Goal: Complete application form

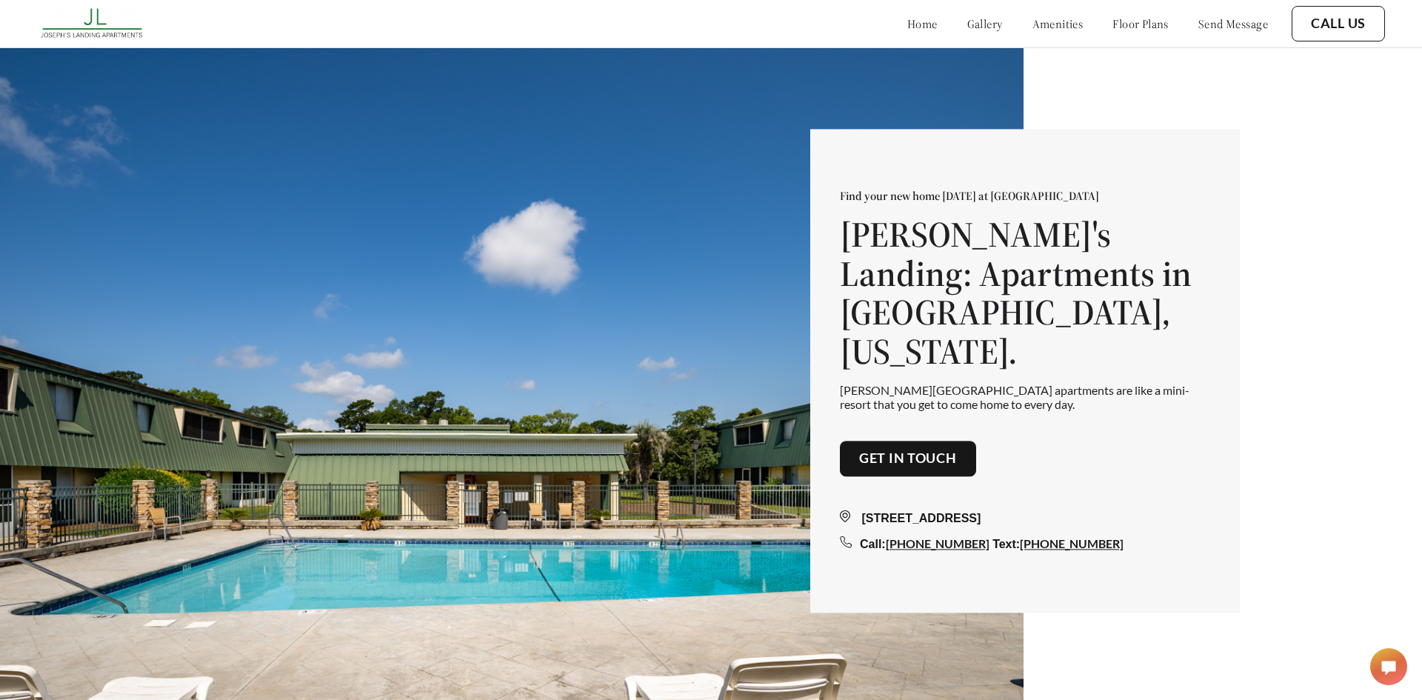
click at [1141, 18] on link "floor plans" at bounding box center [1140, 23] width 56 height 15
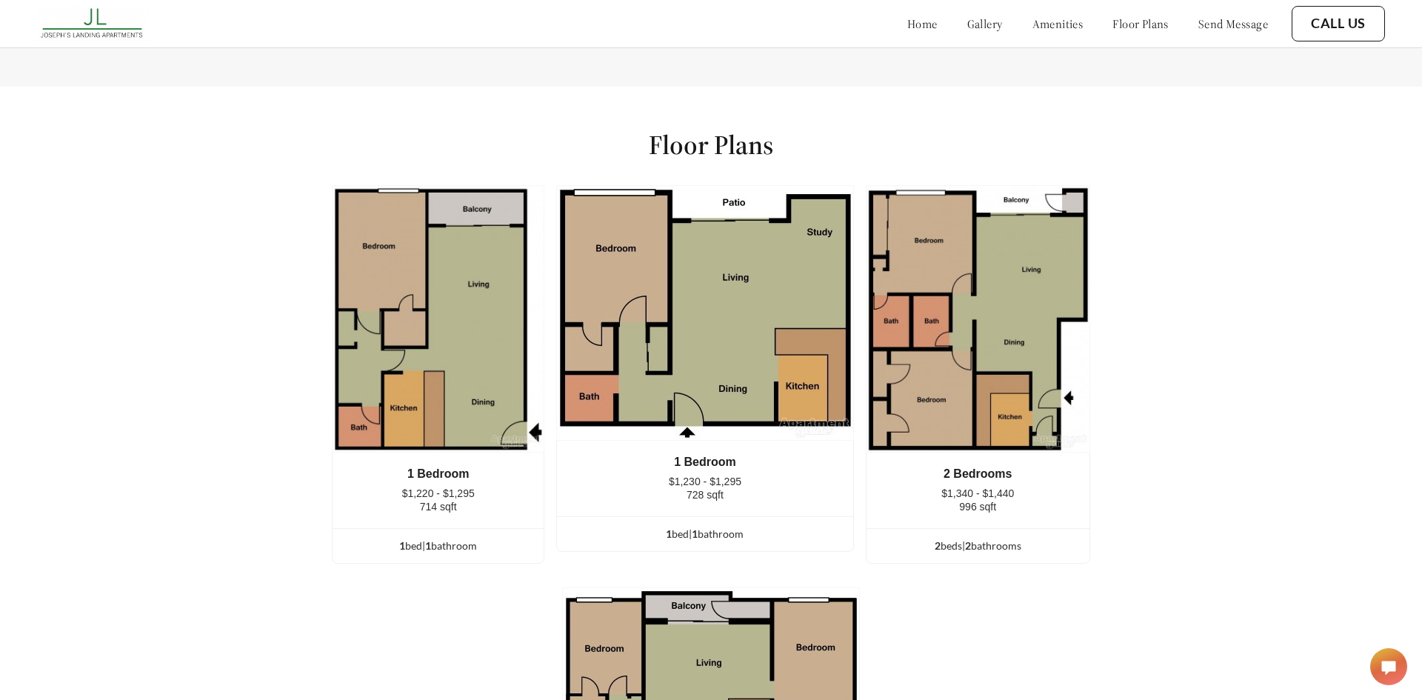
scroll to position [1948, 0]
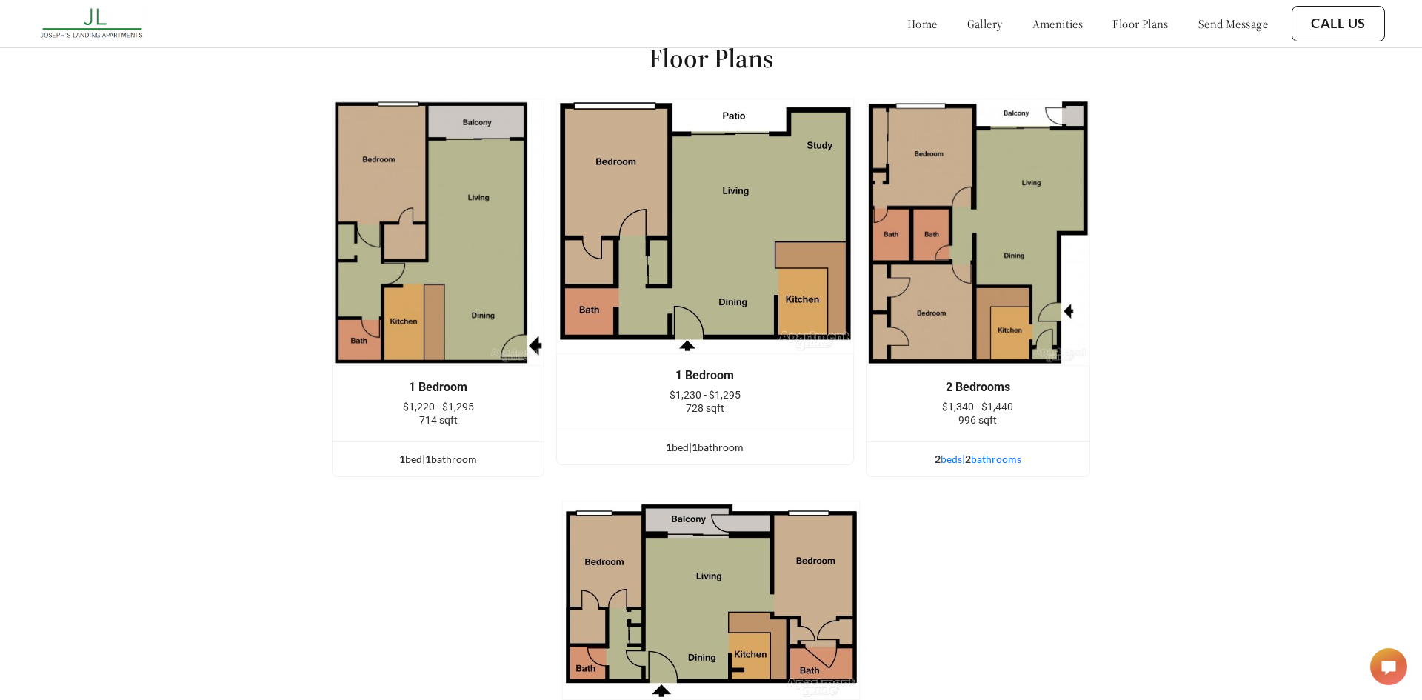
click at [935, 458] on span "2" at bounding box center [938, 458] width 6 height 13
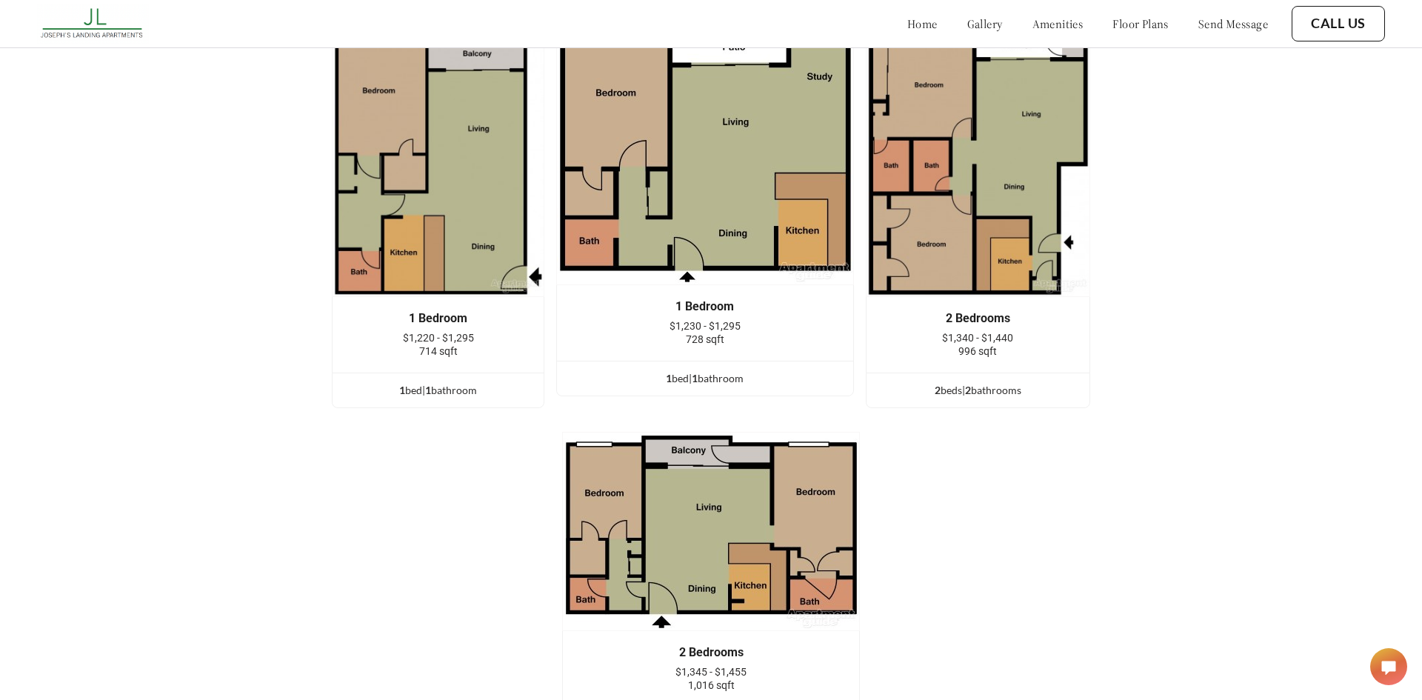
scroll to position [2035, 0]
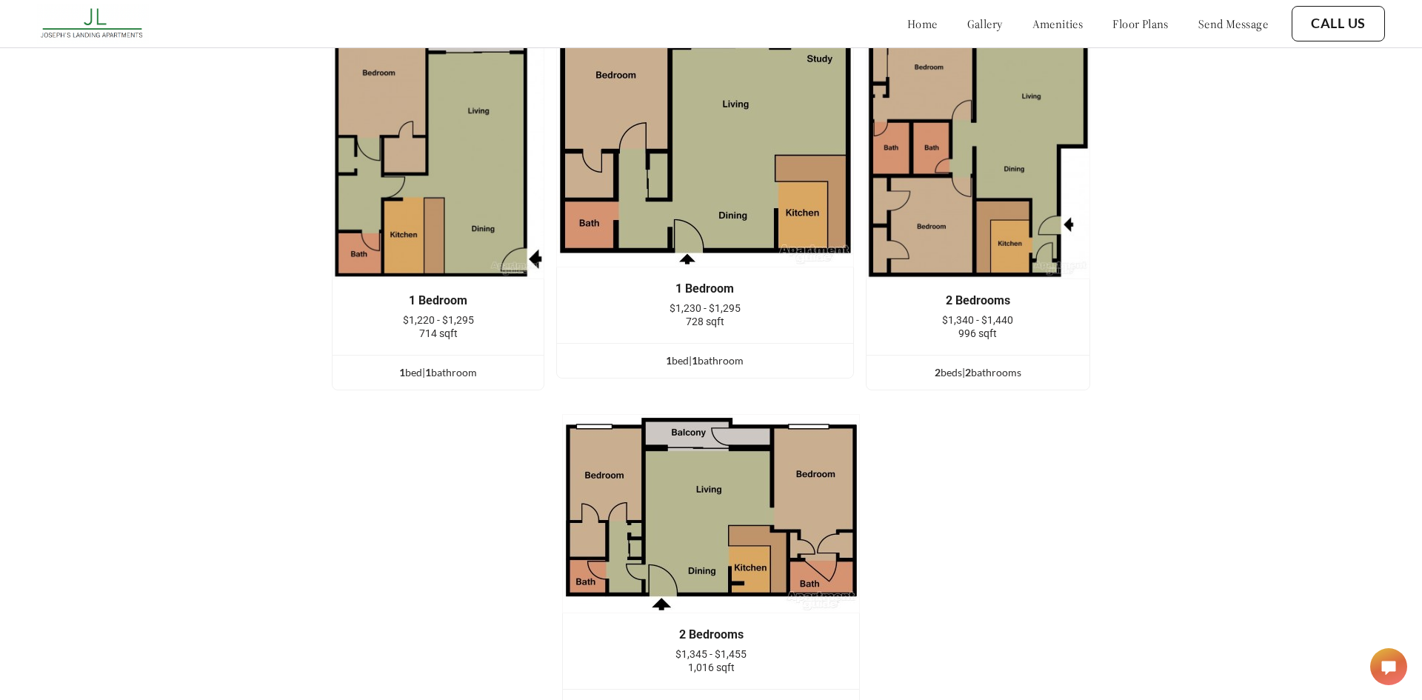
click at [707, 629] on div "2 Bedrooms" at bounding box center [711, 634] width 252 height 13
click at [698, 561] on img at bounding box center [711, 513] width 298 height 199
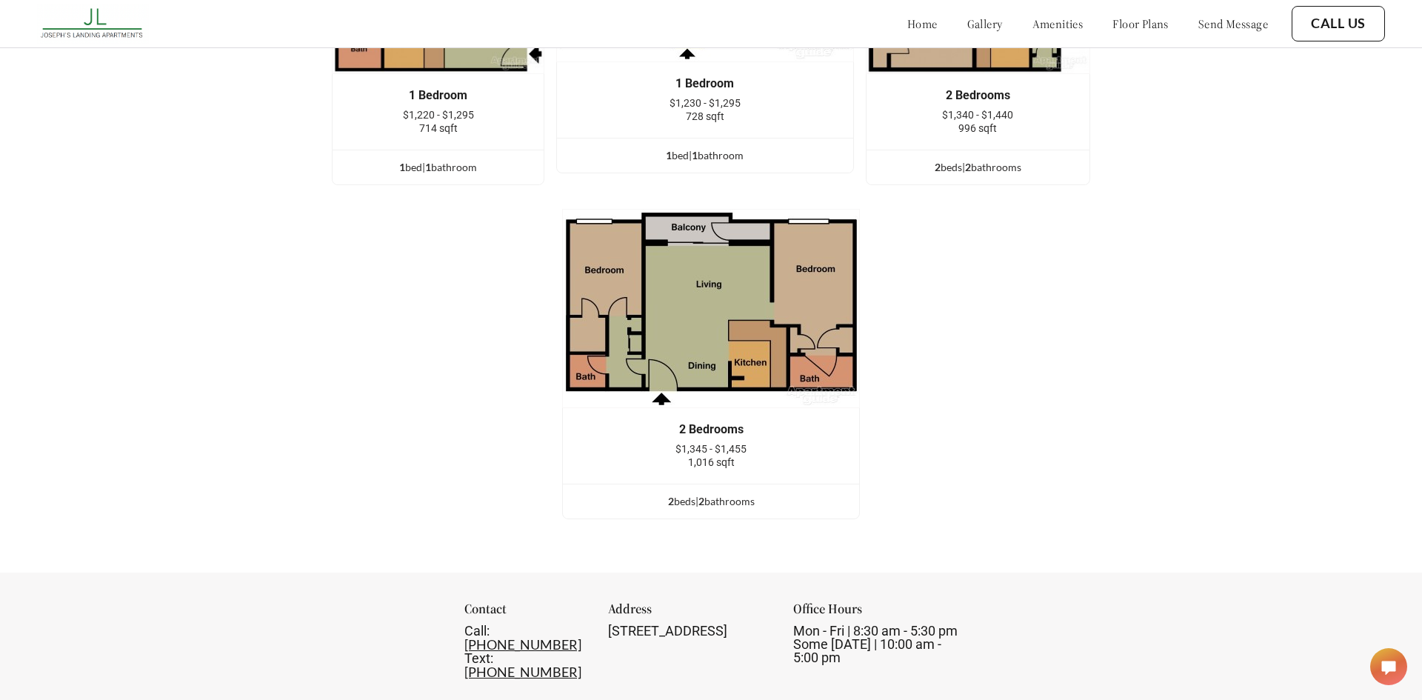
scroll to position [2250, 0]
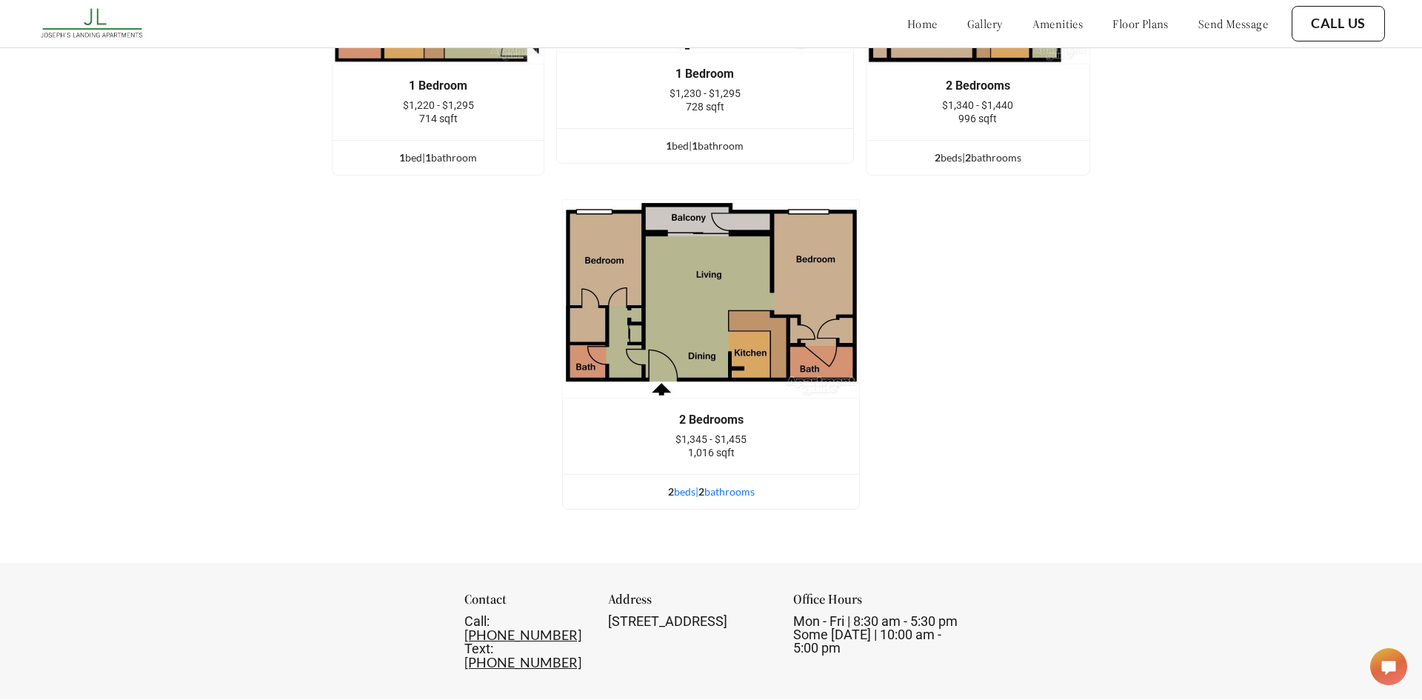
click at [744, 495] on div "2 bed s | 2 bathroom s" at bounding box center [711, 492] width 296 height 16
click at [669, 489] on span "2" at bounding box center [671, 491] width 6 height 13
click at [683, 491] on div "2 bed s | 2 bathroom s" at bounding box center [711, 492] width 296 height 16
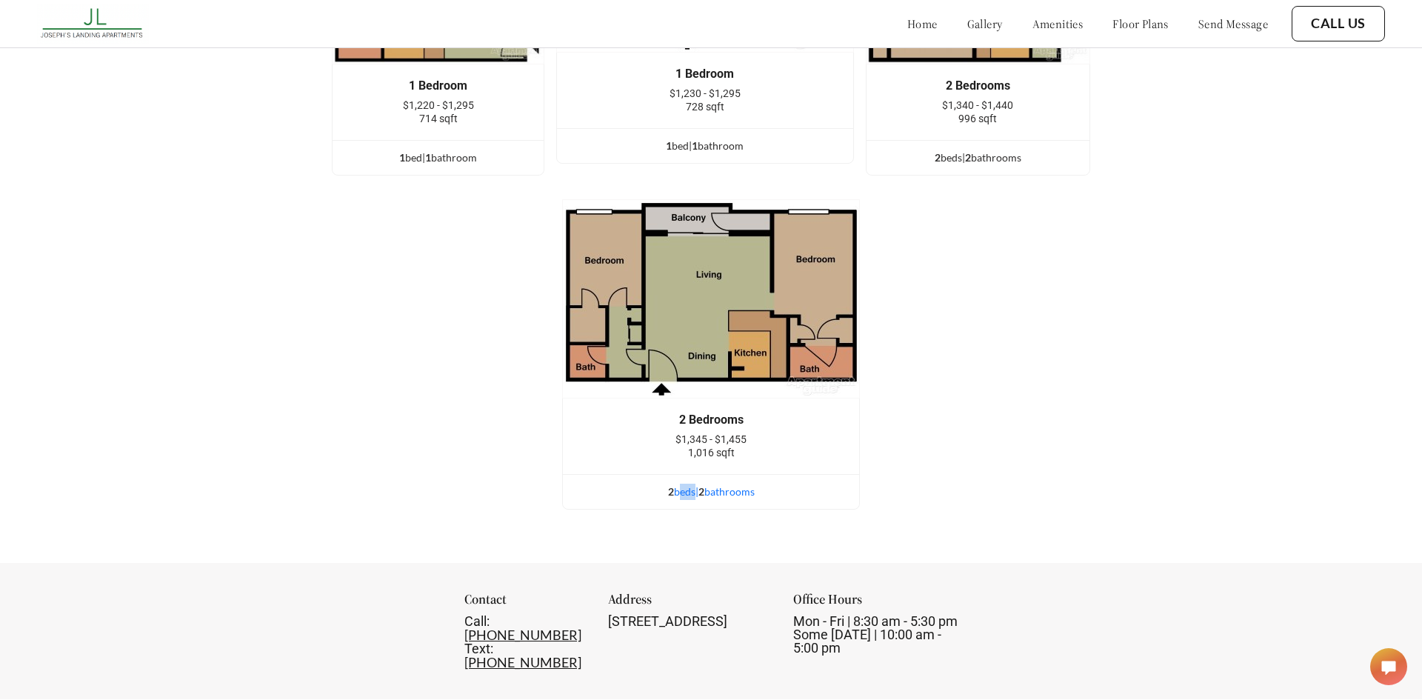
click at [683, 491] on div "2 bed s | 2 bathroom s" at bounding box center [711, 492] width 296 height 16
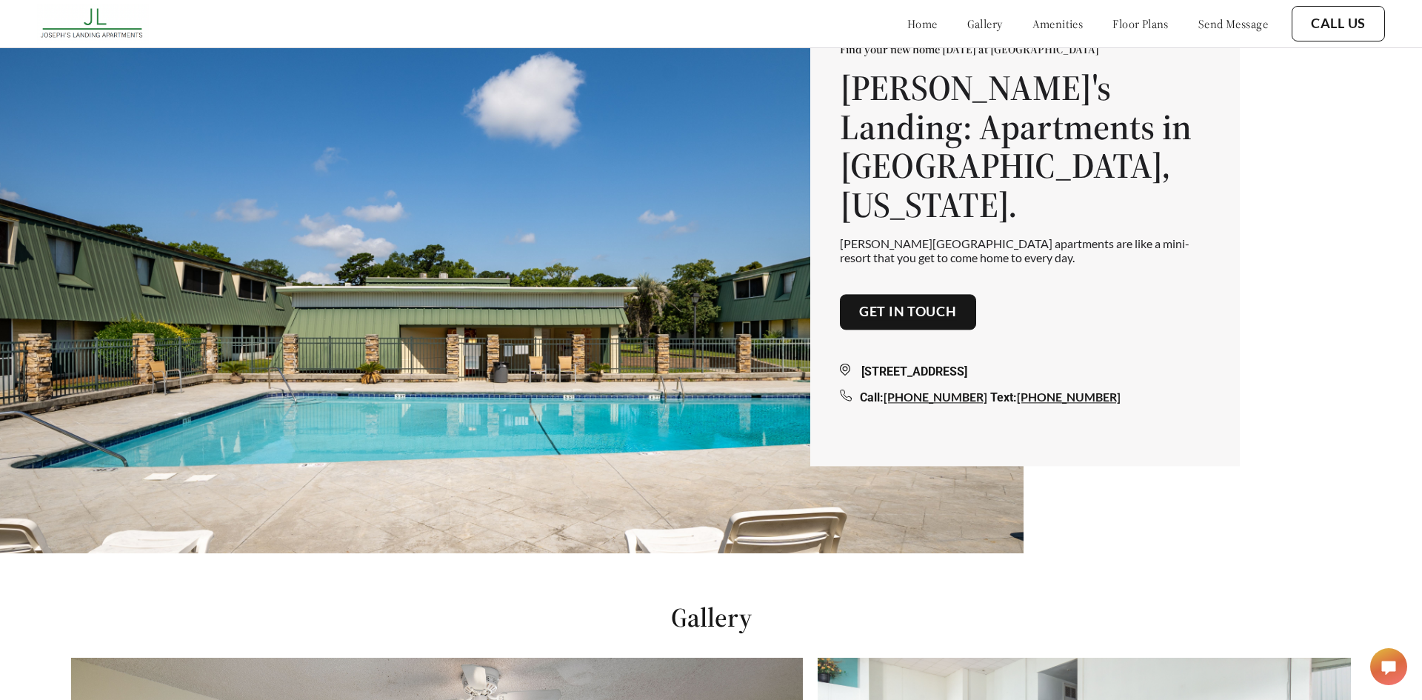
scroll to position [0, 0]
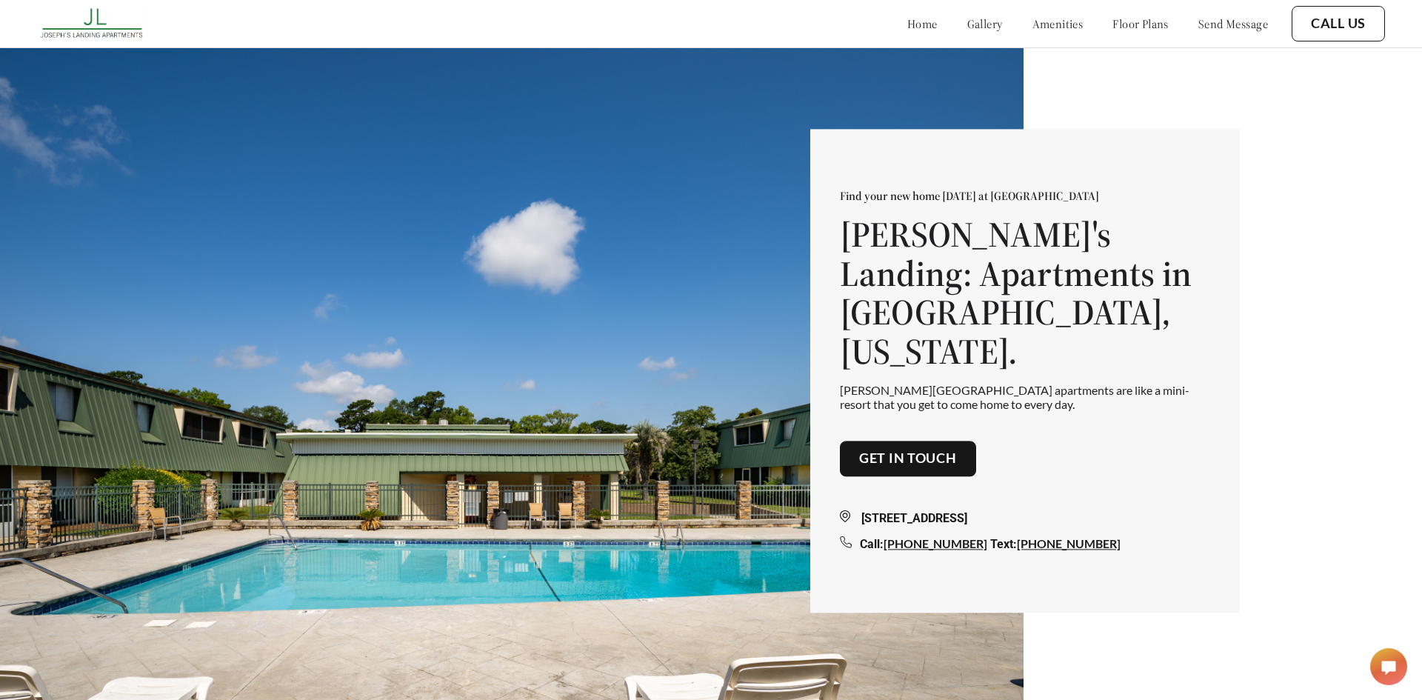
click at [1117, 24] on link "floor plans" at bounding box center [1140, 23] width 56 height 15
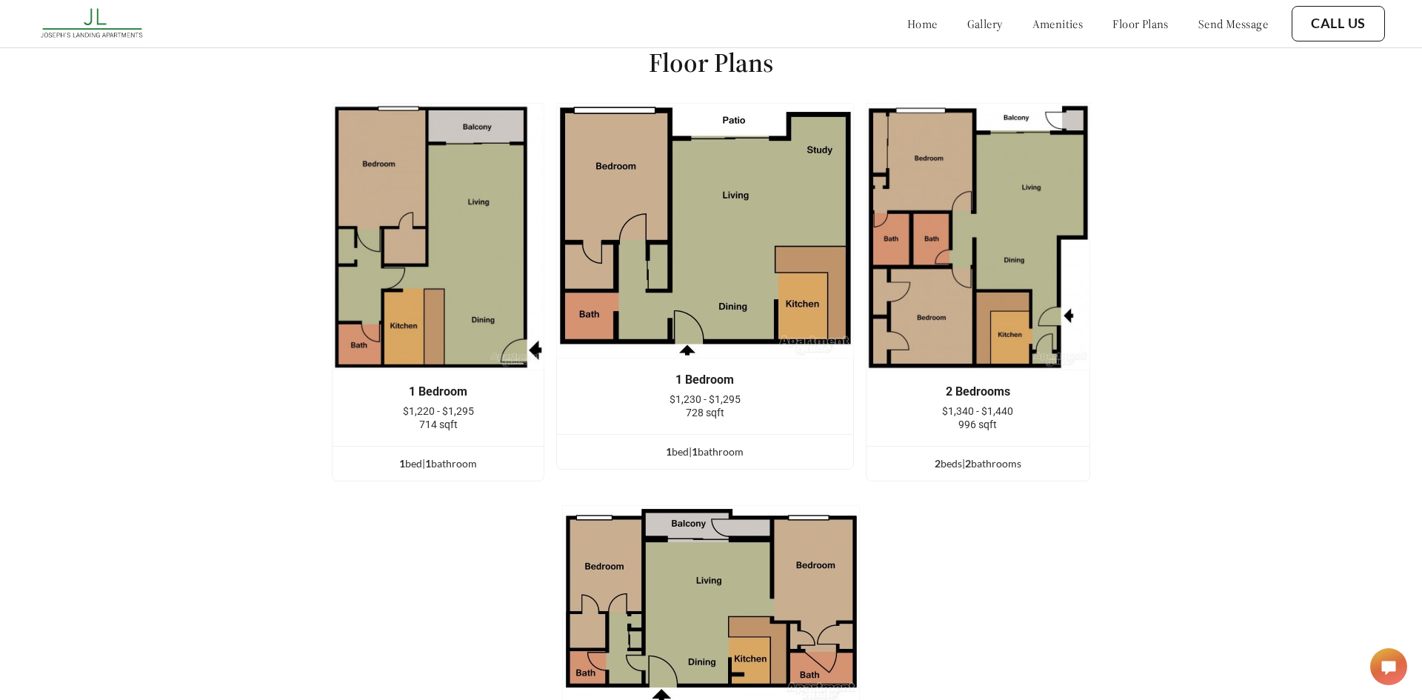
scroll to position [1948, 0]
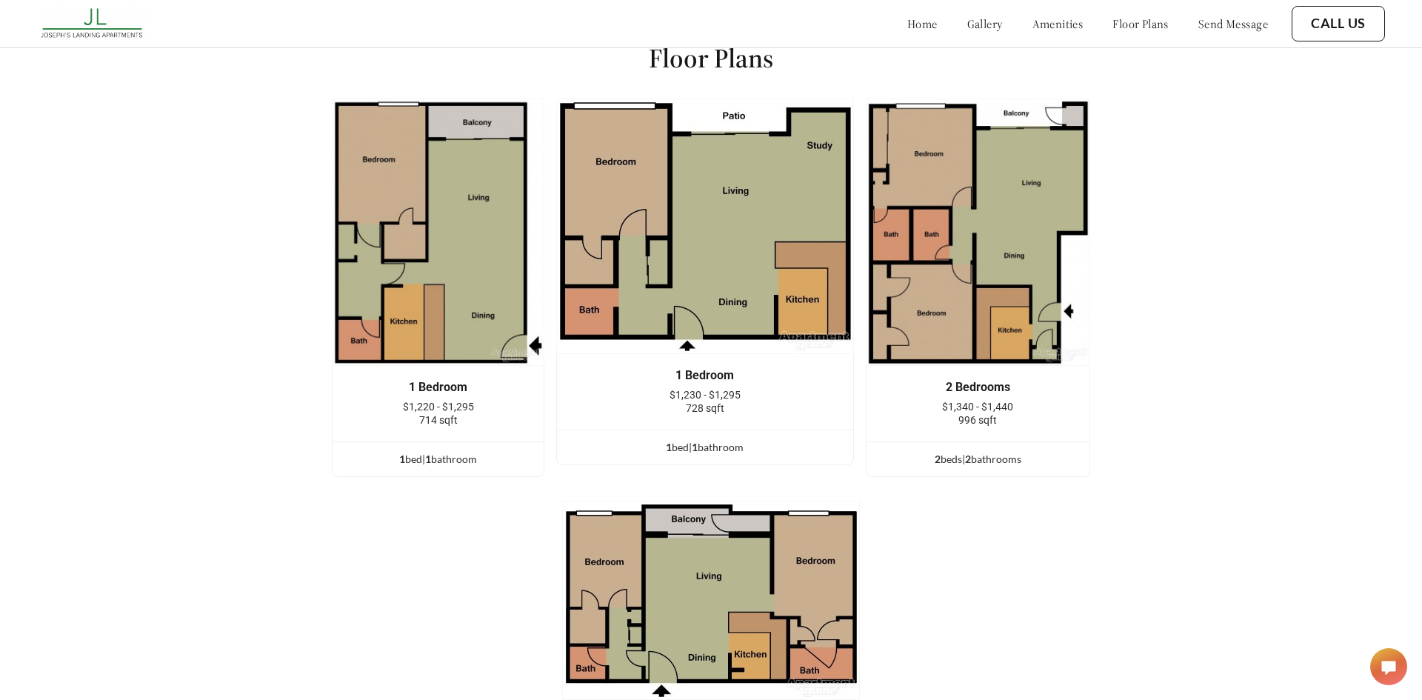
click at [907, 27] on link "home" at bounding box center [922, 23] width 30 height 15
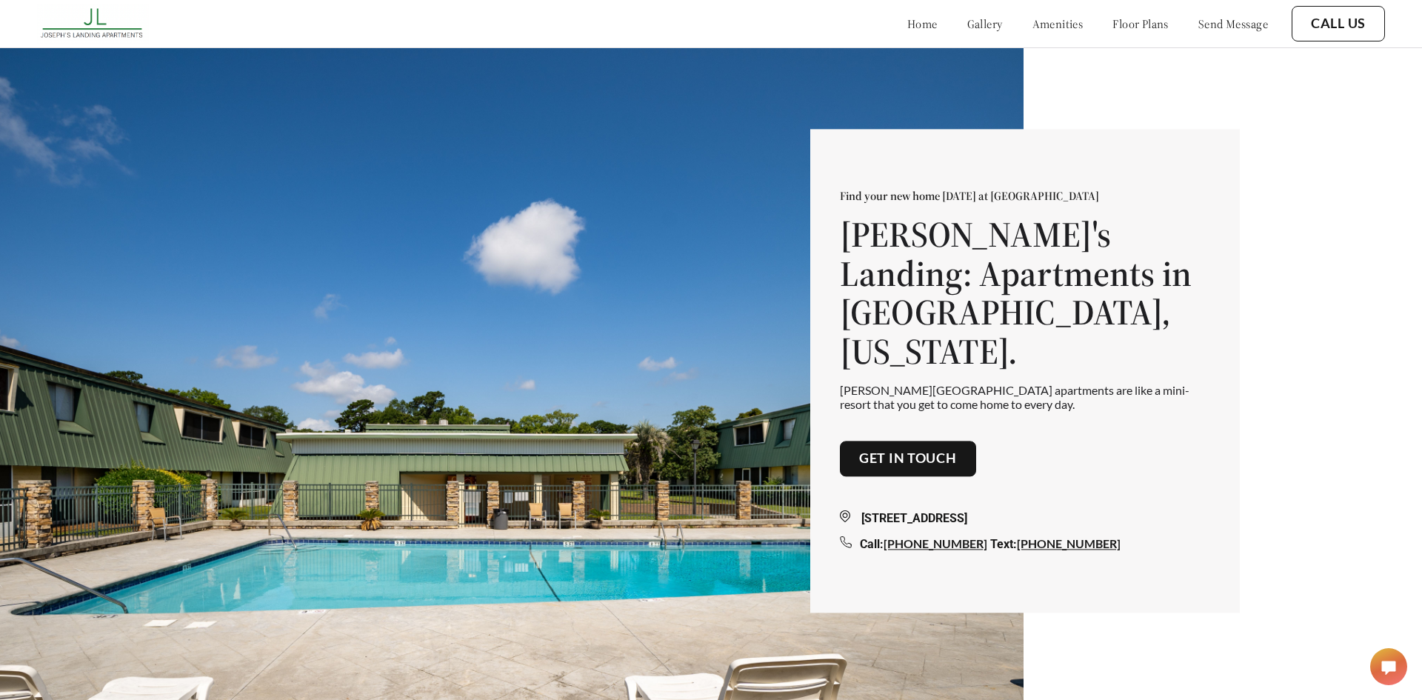
click at [875, 451] on link "Get in touch" at bounding box center [908, 459] width 98 height 16
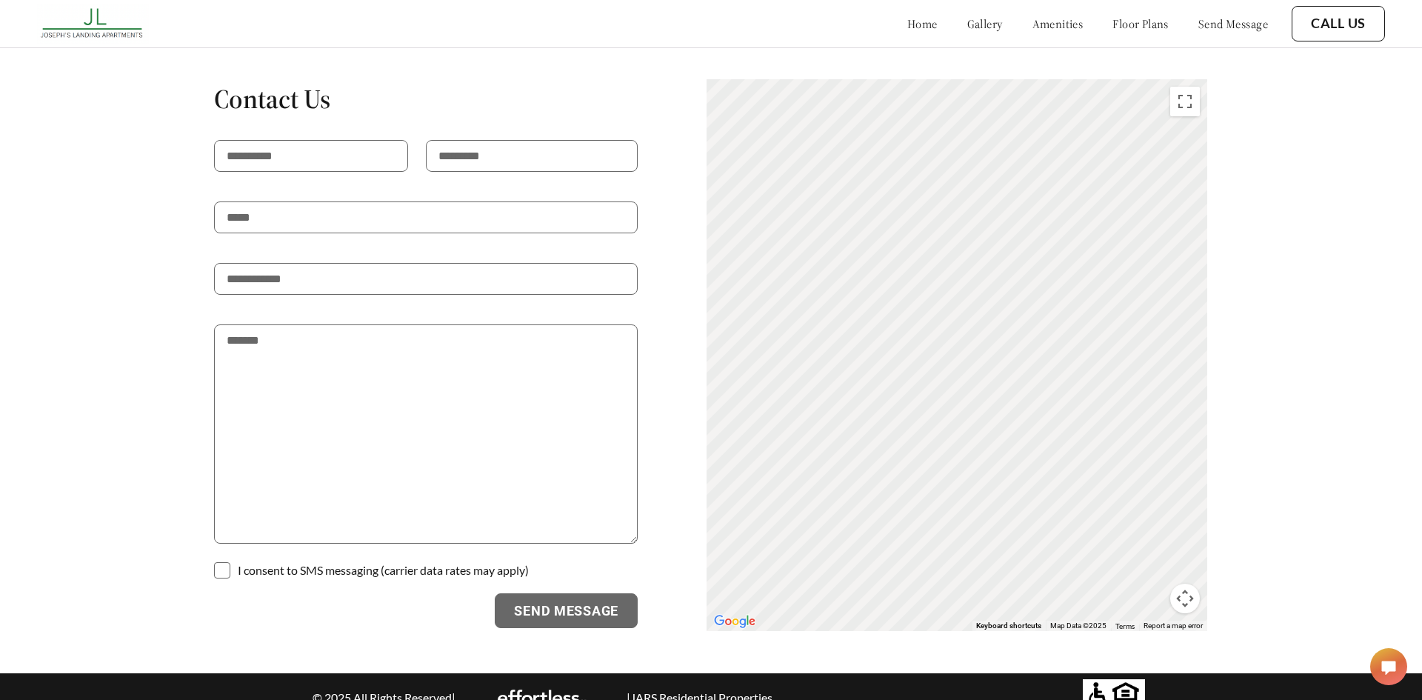
scroll to position [2918, 0]
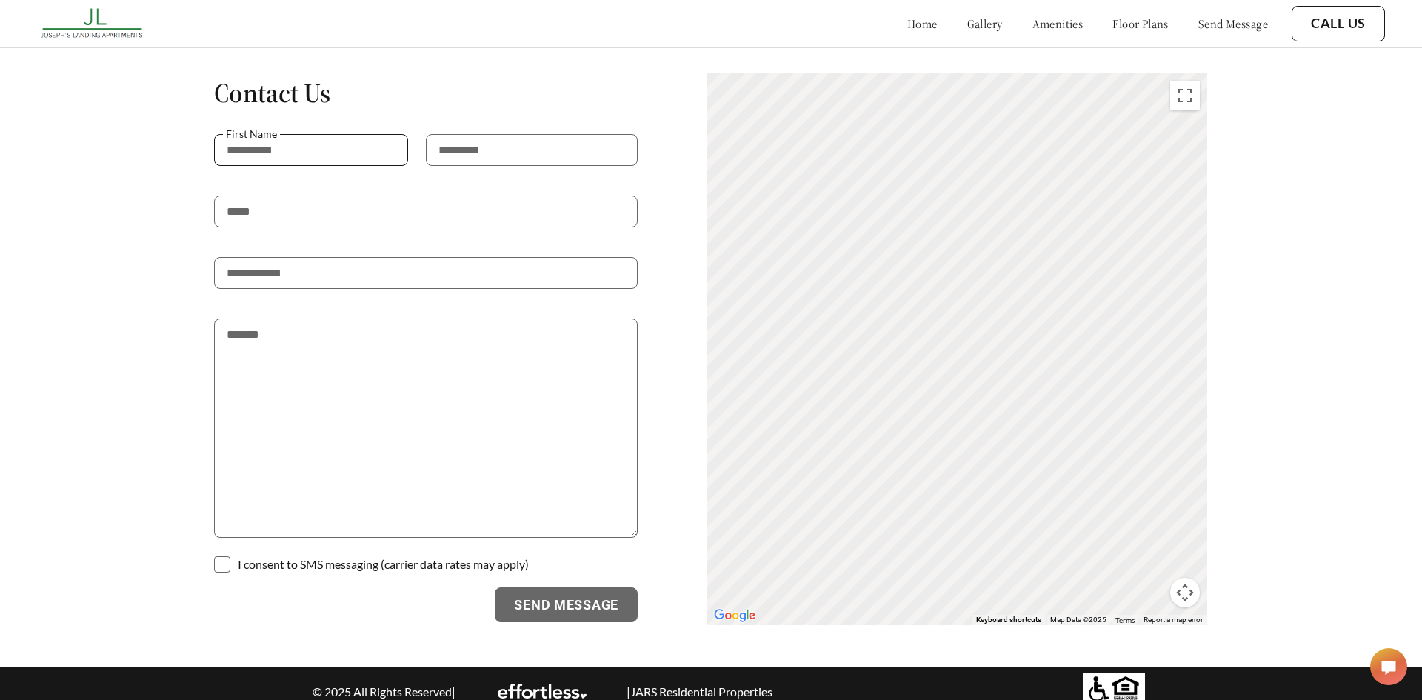
click at [324, 136] on input "text" at bounding box center [311, 150] width 194 height 32
type input "******"
type input "**********"
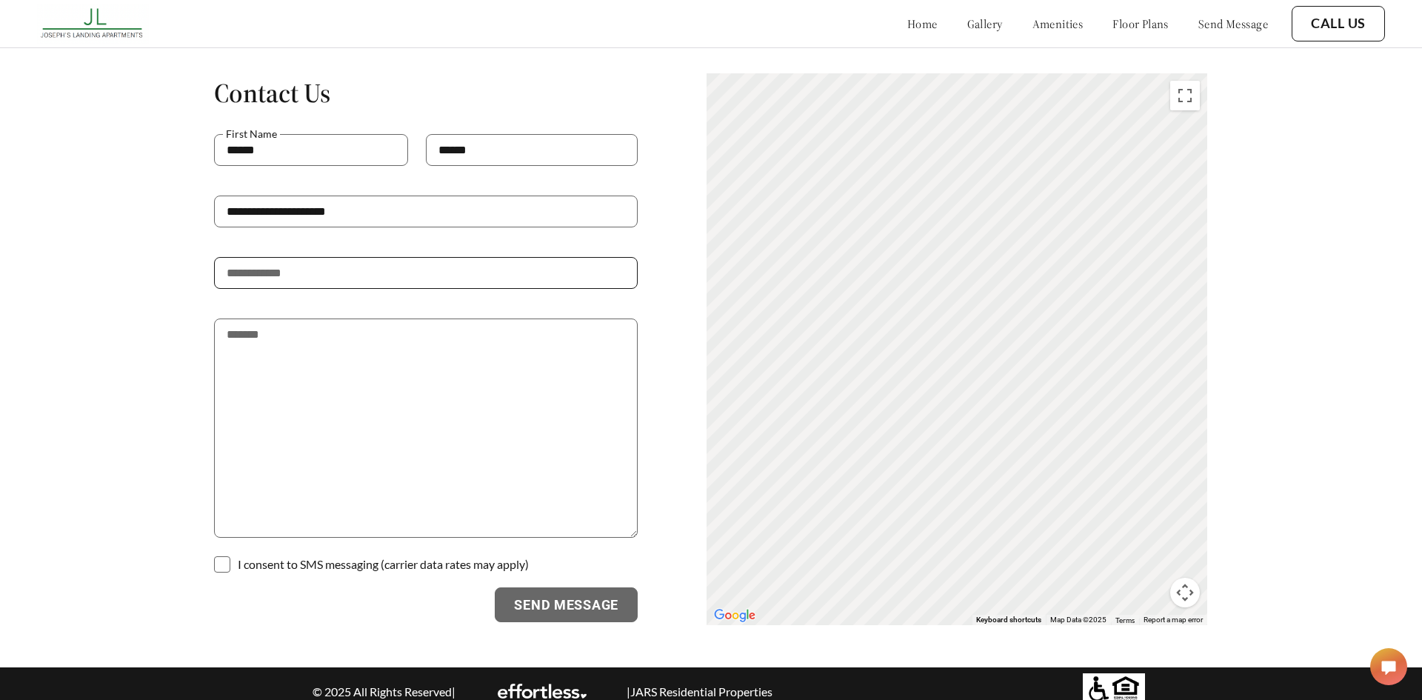
type input "**********"
click at [246, 326] on textarea at bounding box center [426, 427] width 424 height 219
type textarea "**********"
click at [221, 556] on span at bounding box center [222, 564] width 16 height 16
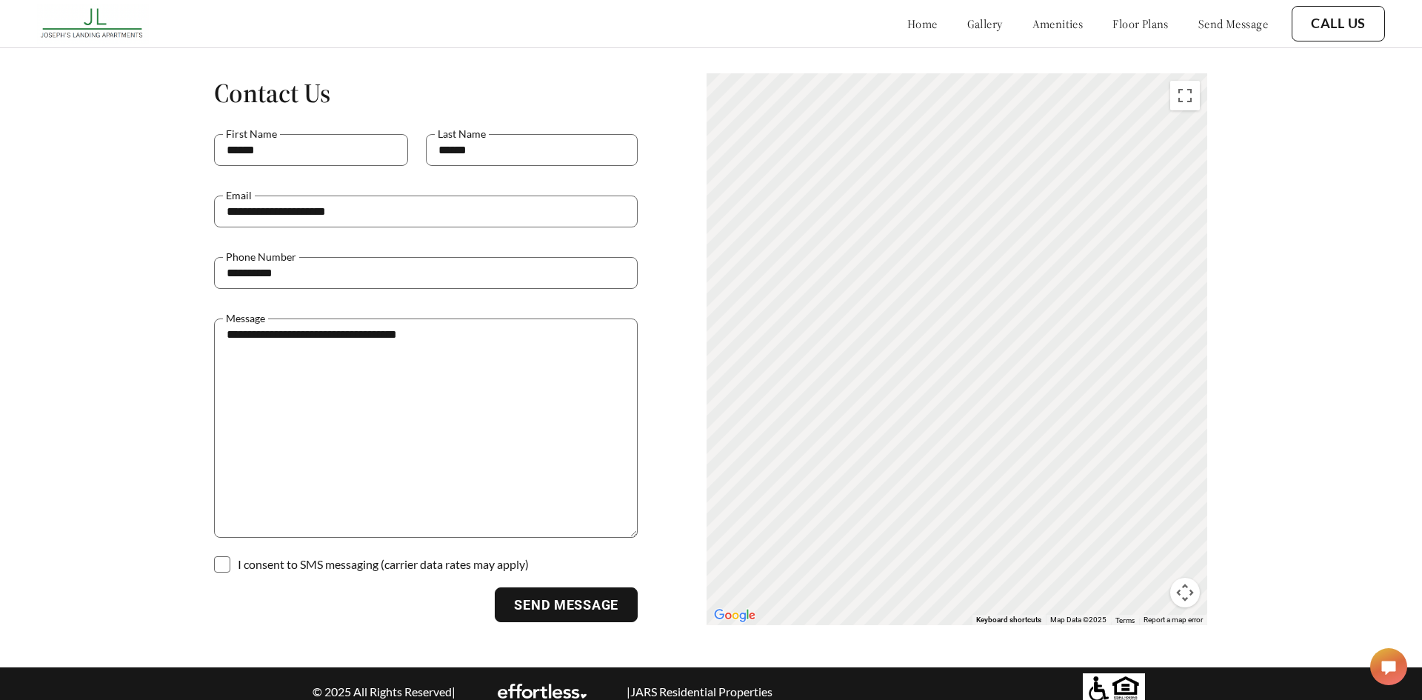
click at [555, 592] on button "Send Message" at bounding box center [566, 605] width 143 height 36
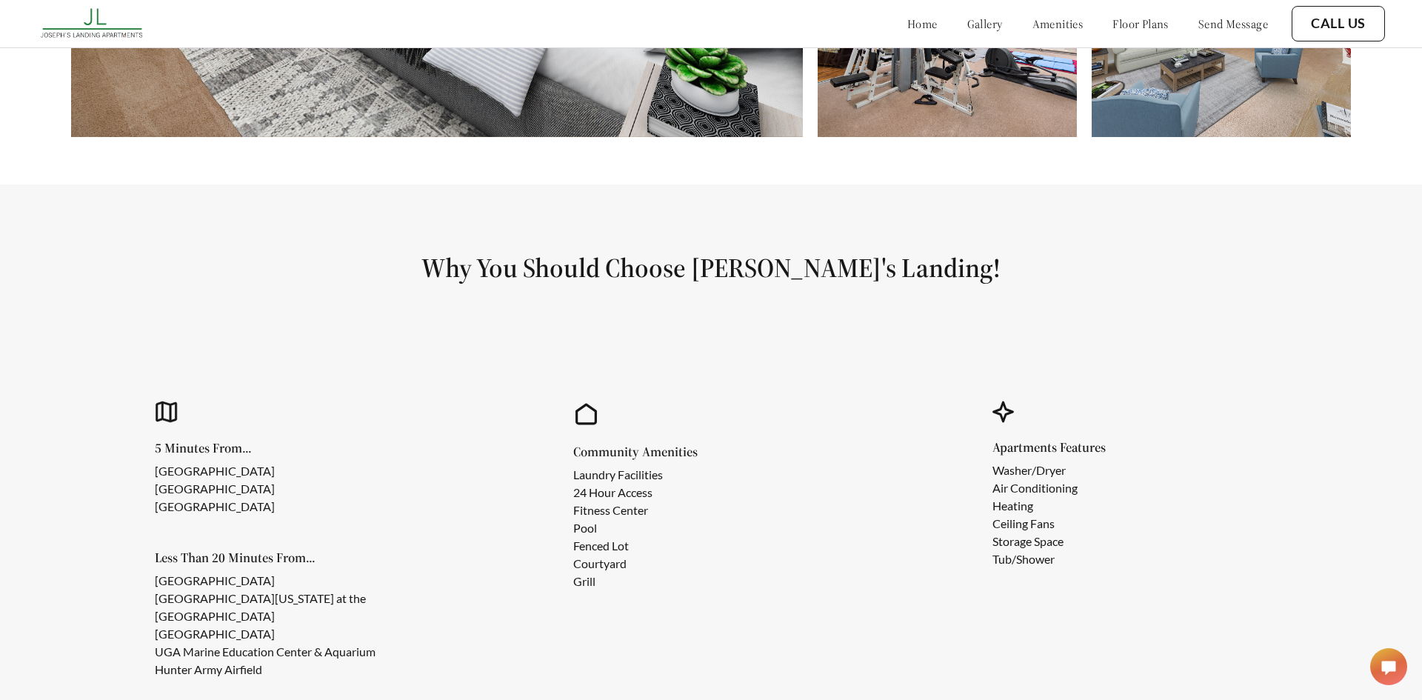
scroll to position [588, 0]
